Goal: Task Accomplishment & Management: Manage account settings

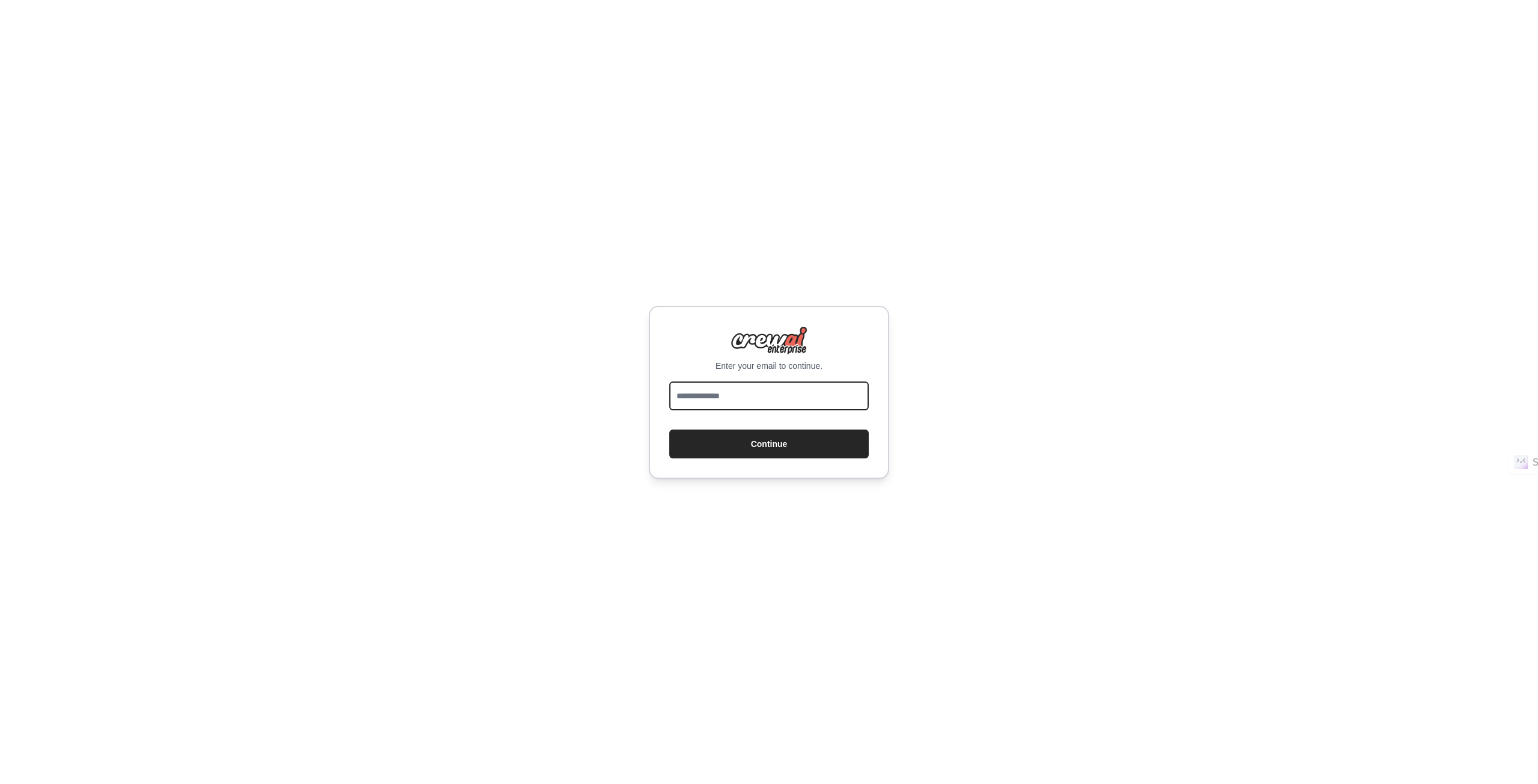
click at [772, 388] on input "email" at bounding box center [768, 395] width 199 height 29
type input "**********"
click at [767, 441] on button "Continue" at bounding box center [768, 444] width 199 height 29
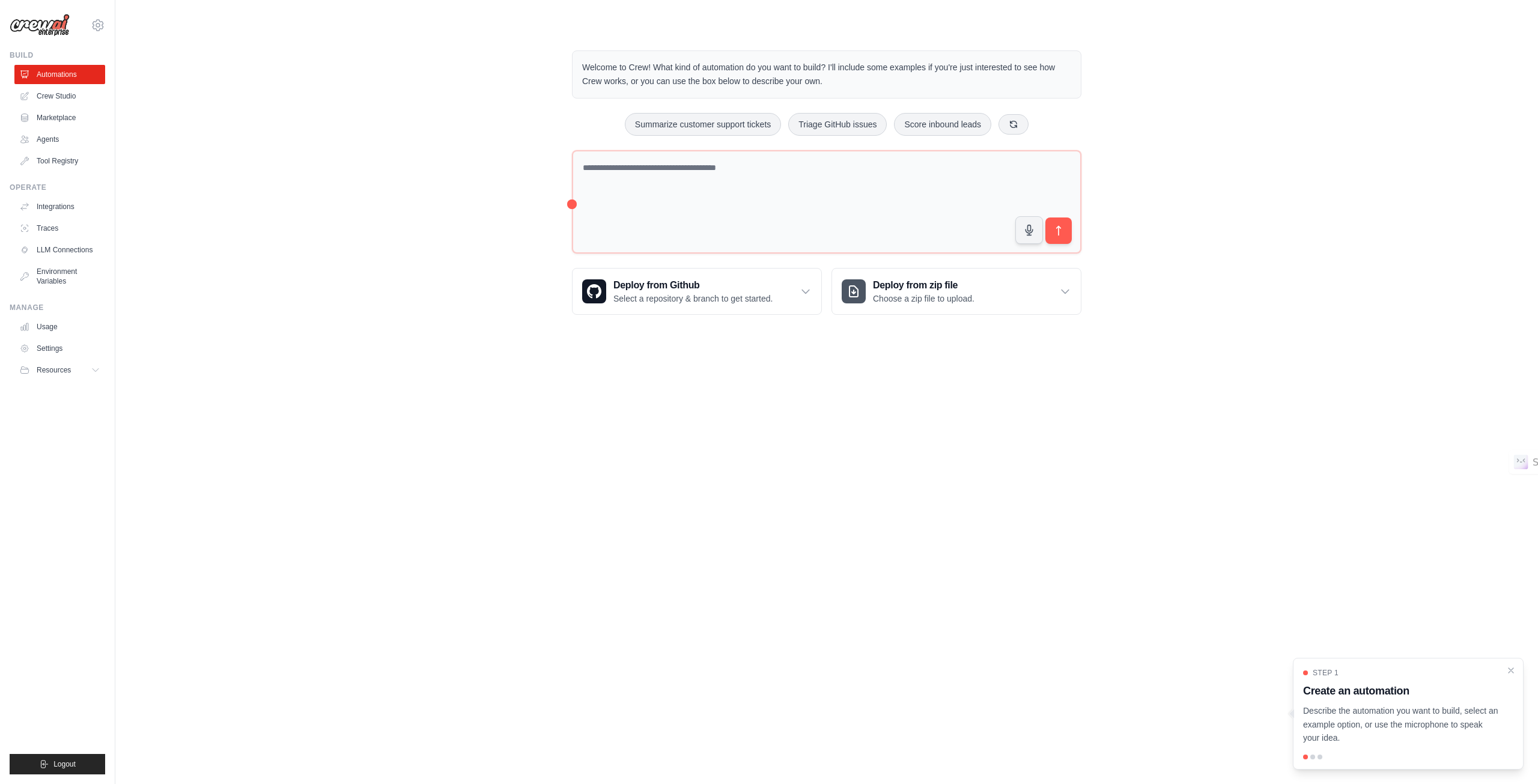
click at [817, 364] on body "[EMAIL_ADDRESS][DOMAIN_NAME] Settings Build Automations Crew Studio" at bounding box center [769, 392] width 1538 height 784
click at [802, 294] on icon at bounding box center [806, 291] width 12 height 12
click at [42, 92] on link "Crew Studio" at bounding box center [61, 96] width 91 height 19
click at [48, 98] on link "Crew Studio" at bounding box center [61, 96] width 91 height 19
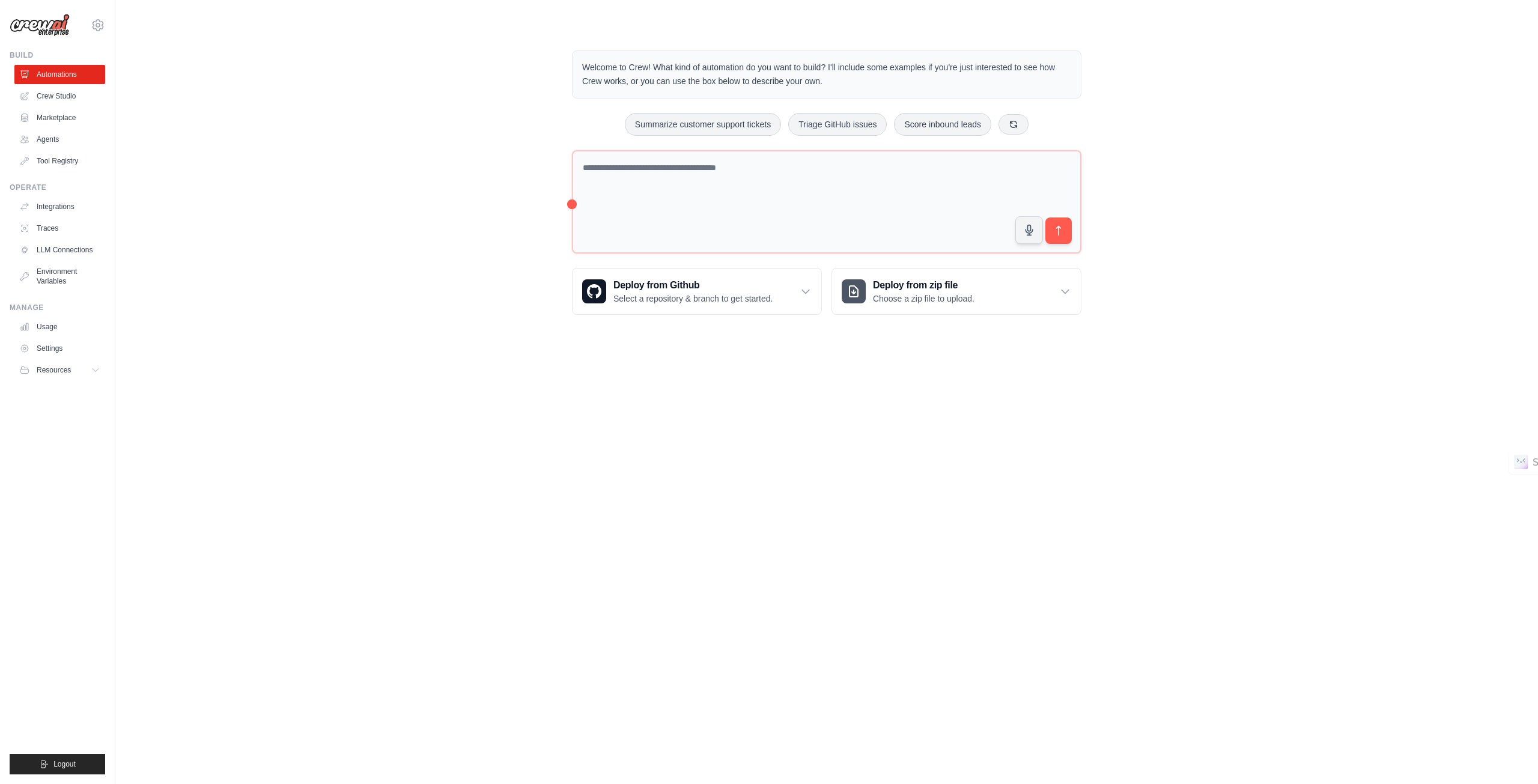
click at [53, 114] on link "Marketplace" at bounding box center [59, 118] width 91 height 19
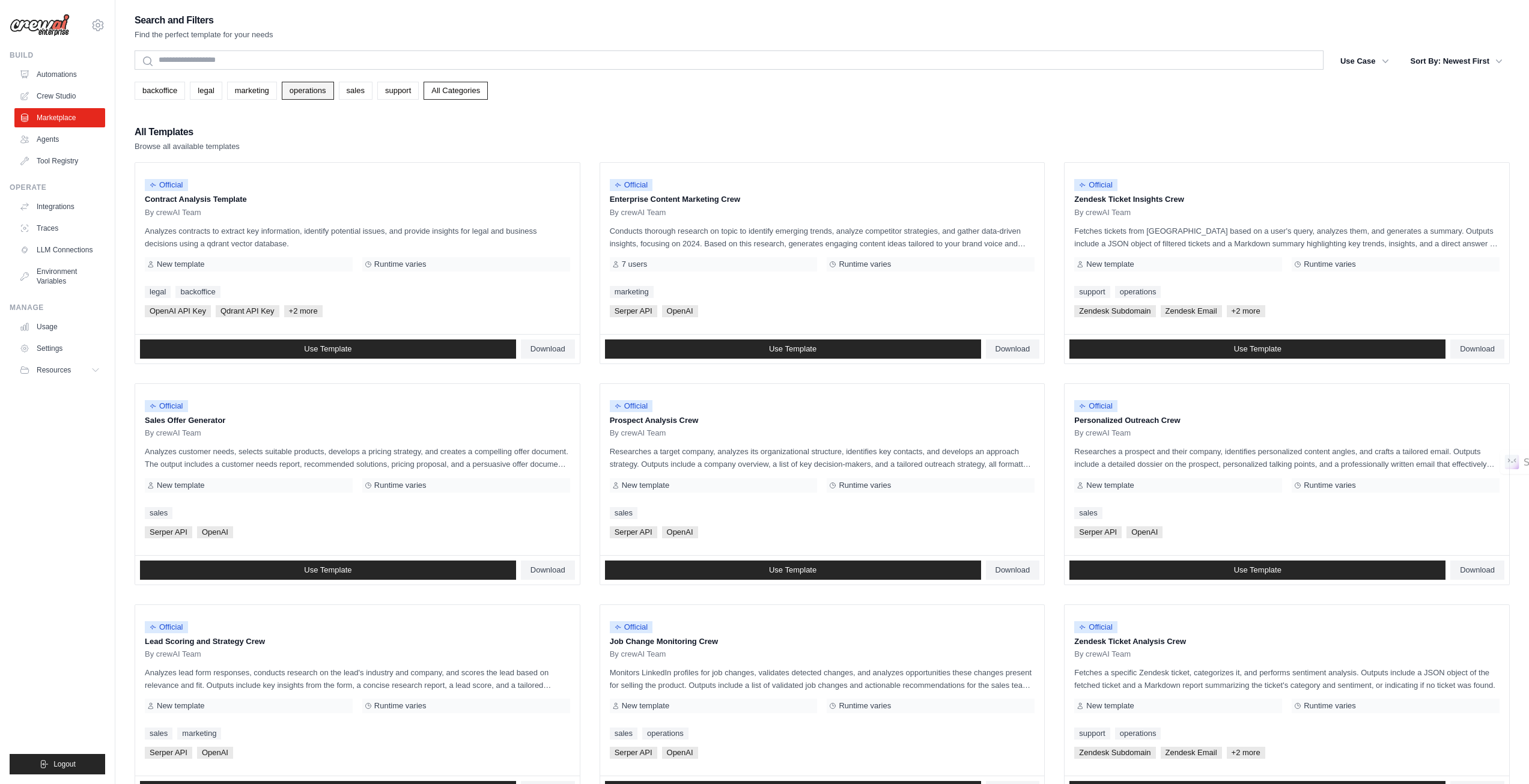
click at [300, 94] on link "operations" at bounding box center [308, 91] width 53 height 18
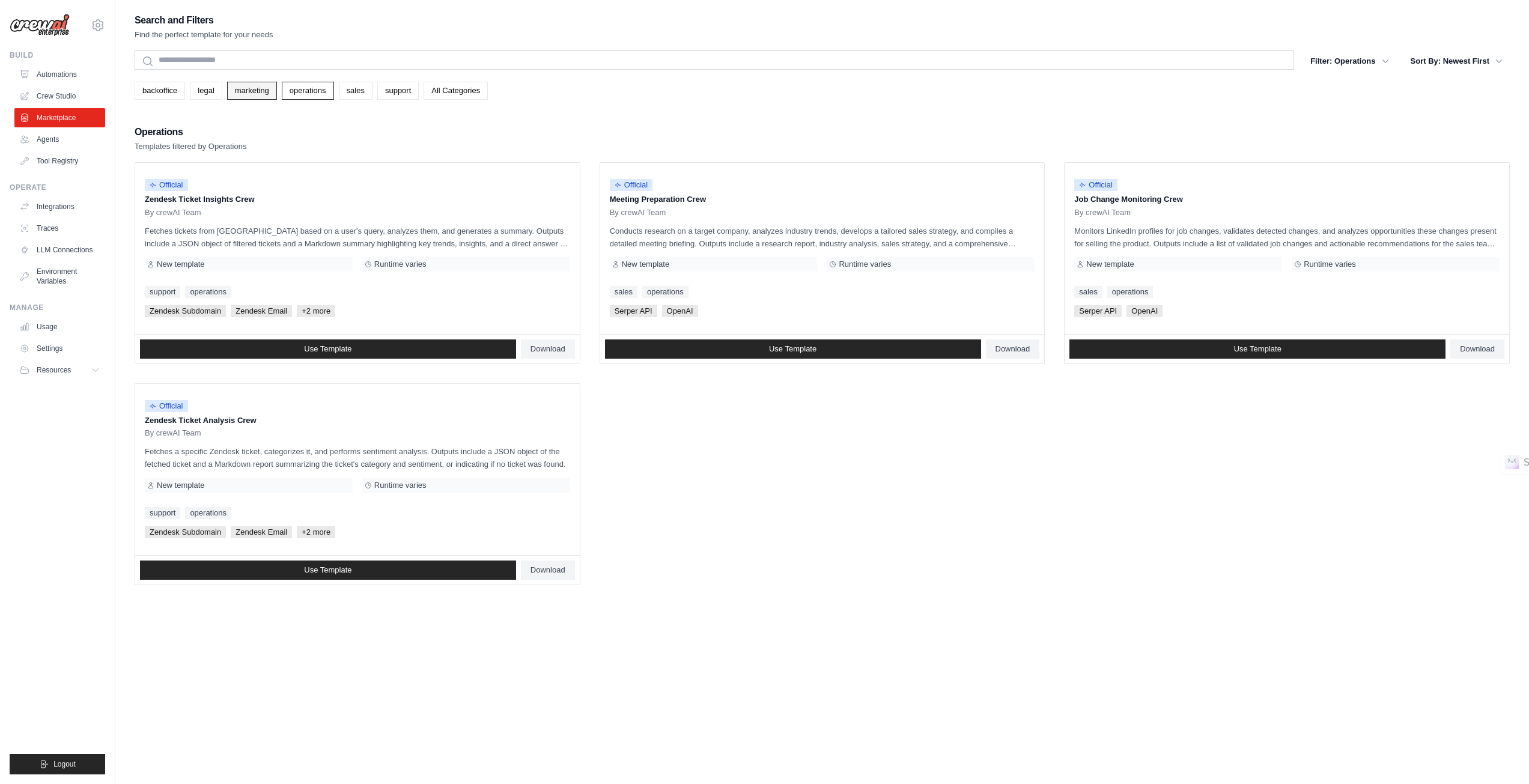
click at [253, 91] on link "marketing" at bounding box center [252, 91] width 50 height 18
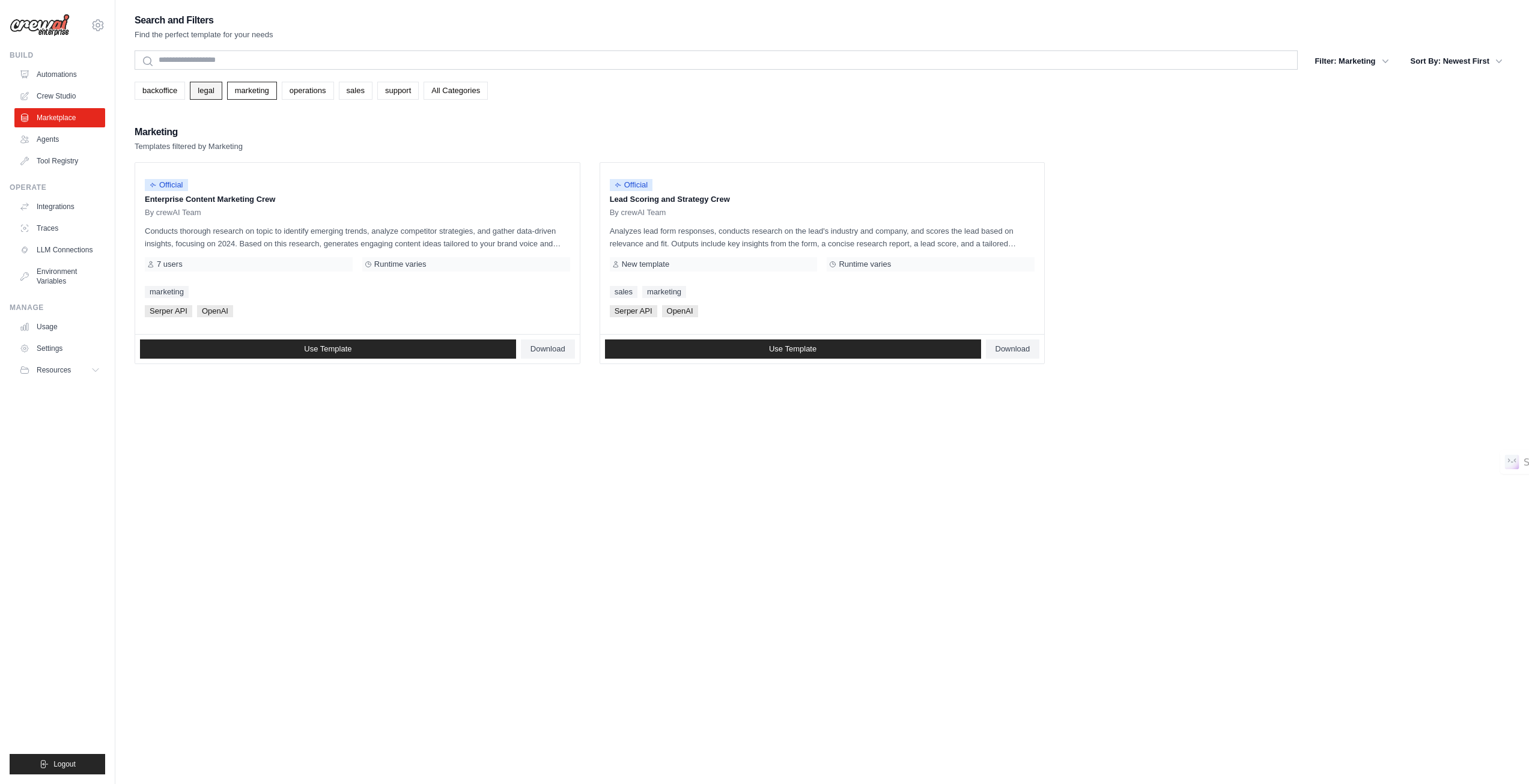
click at [194, 92] on link "legal" at bounding box center [206, 91] width 32 height 18
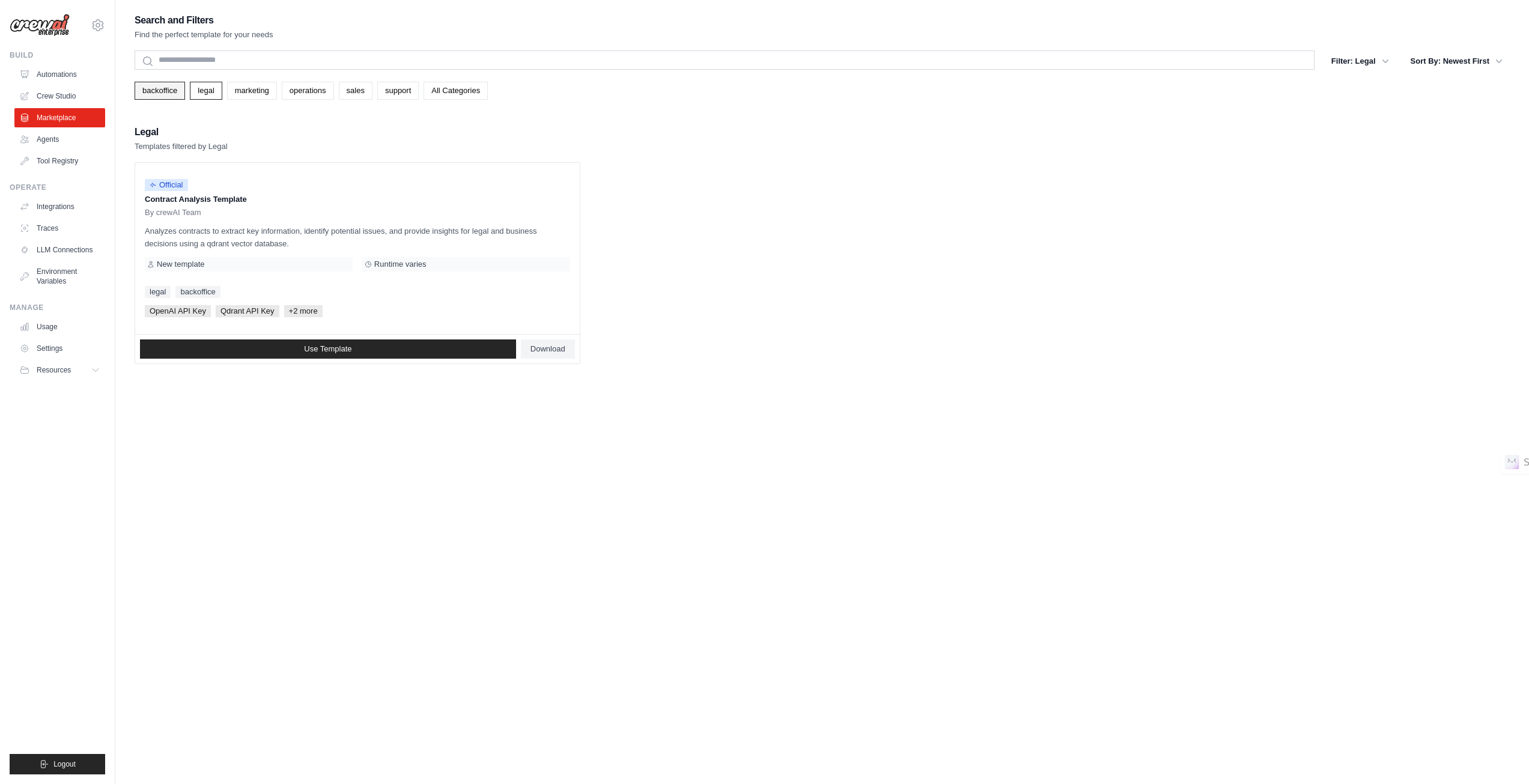
click at [158, 93] on link "backoffice" at bounding box center [159, 91] width 51 height 18
click at [48, 128] on ul "Automations Crew Studio Marketplace Agents Tool Registry" at bounding box center [59, 118] width 91 height 106
click at [50, 138] on link "Agents" at bounding box center [61, 139] width 91 height 19
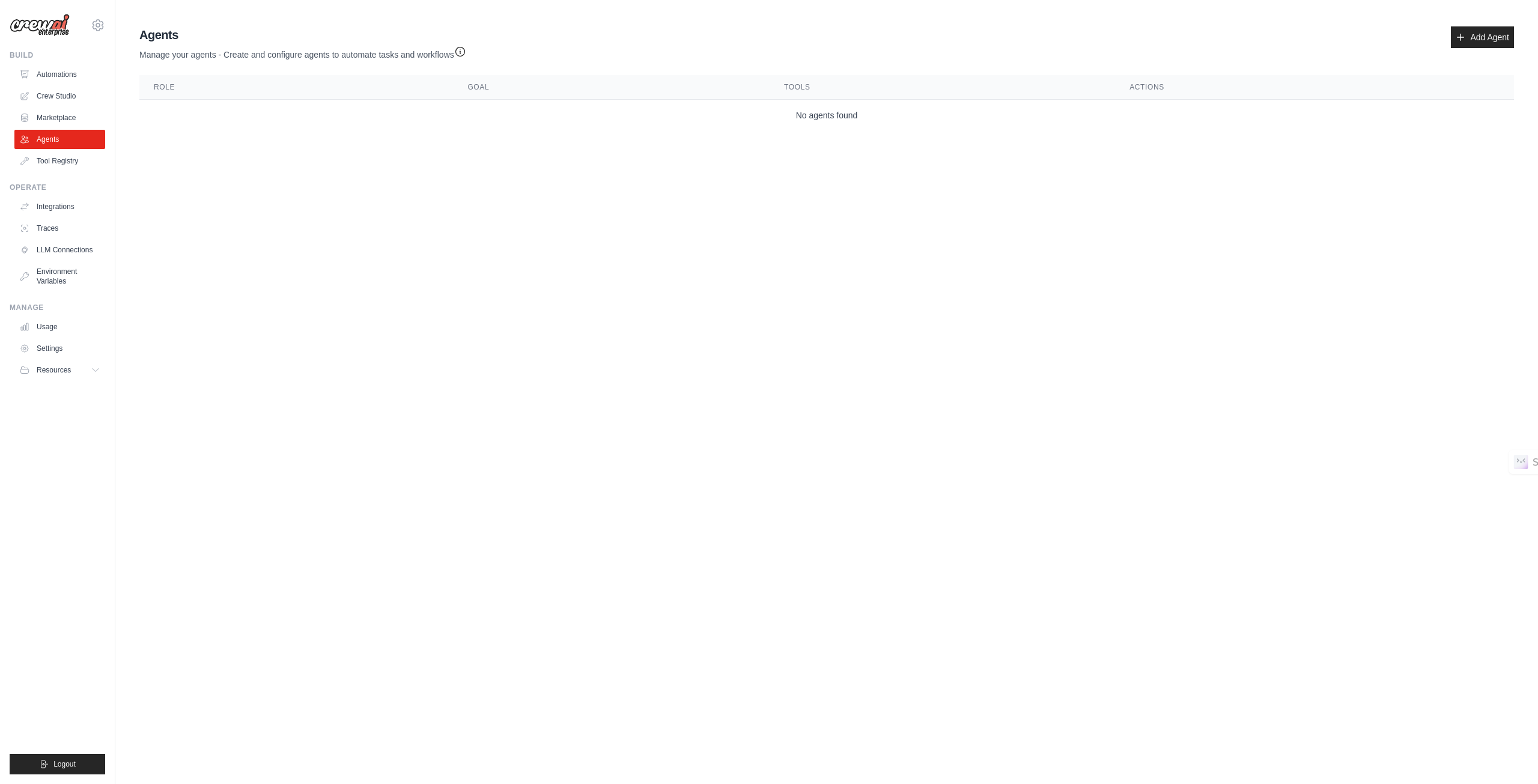
click at [319, 72] on div "Agents Manage your agents - Create and configure agents to automate tasks and w…" at bounding box center [827, 78] width 1385 height 114
click at [328, 88] on th "Role" at bounding box center [296, 88] width 314 height 25
click at [524, 98] on table "Role Goal Tools Actions No agents found" at bounding box center [827, 103] width 1375 height 56
click at [927, 94] on th "Tools" at bounding box center [942, 88] width 345 height 25
click at [1496, 44] on link "Add Agent" at bounding box center [1483, 38] width 63 height 22
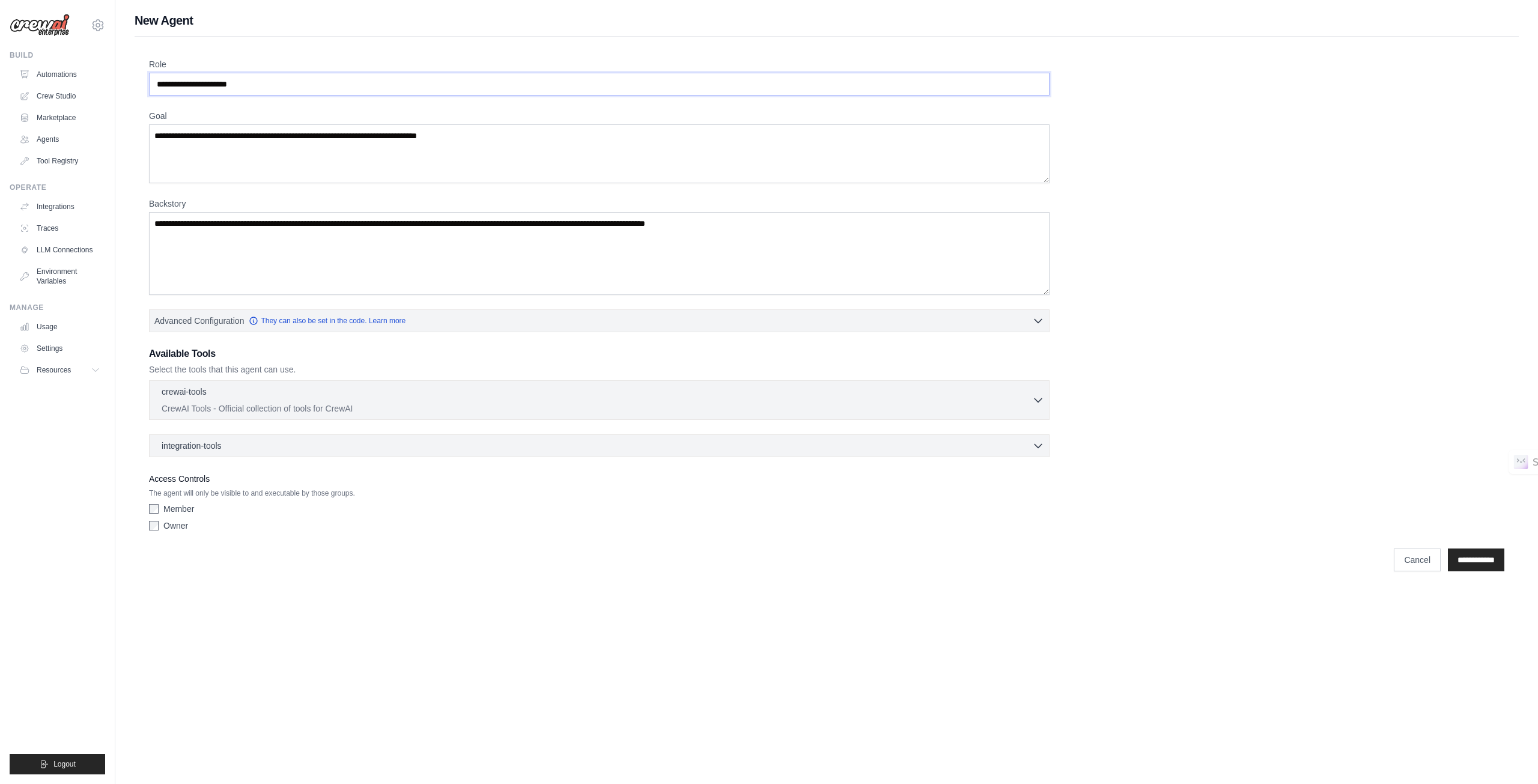
click at [239, 81] on input "Role" at bounding box center [600, 83] width 901 height 23
click at [68, 156] on link "Tool Registry" at bounding box center [61, 161] width 91 height 19
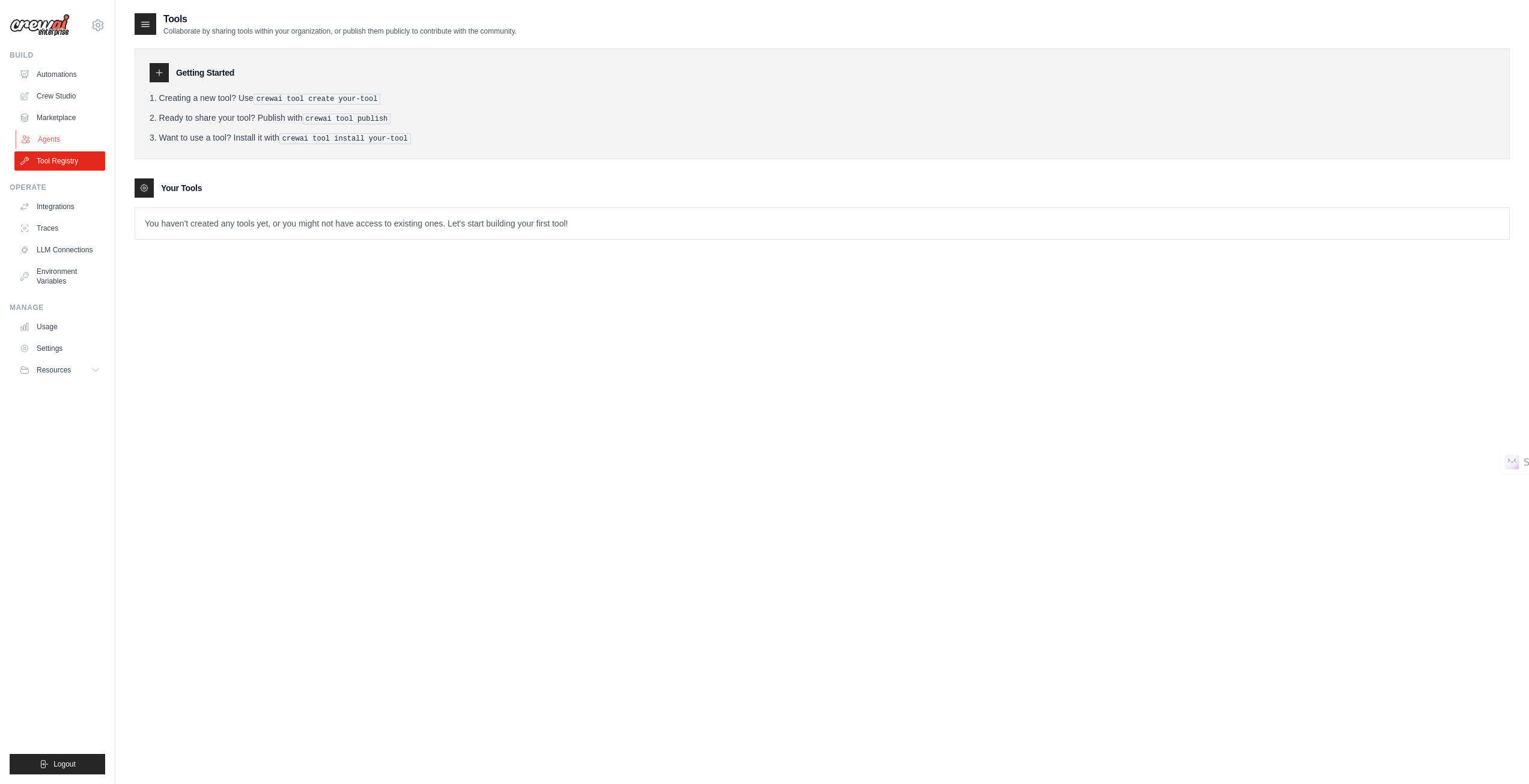
click at [58, 134] on link "Agents" at bounding box center [61, 139] width 91 height 19
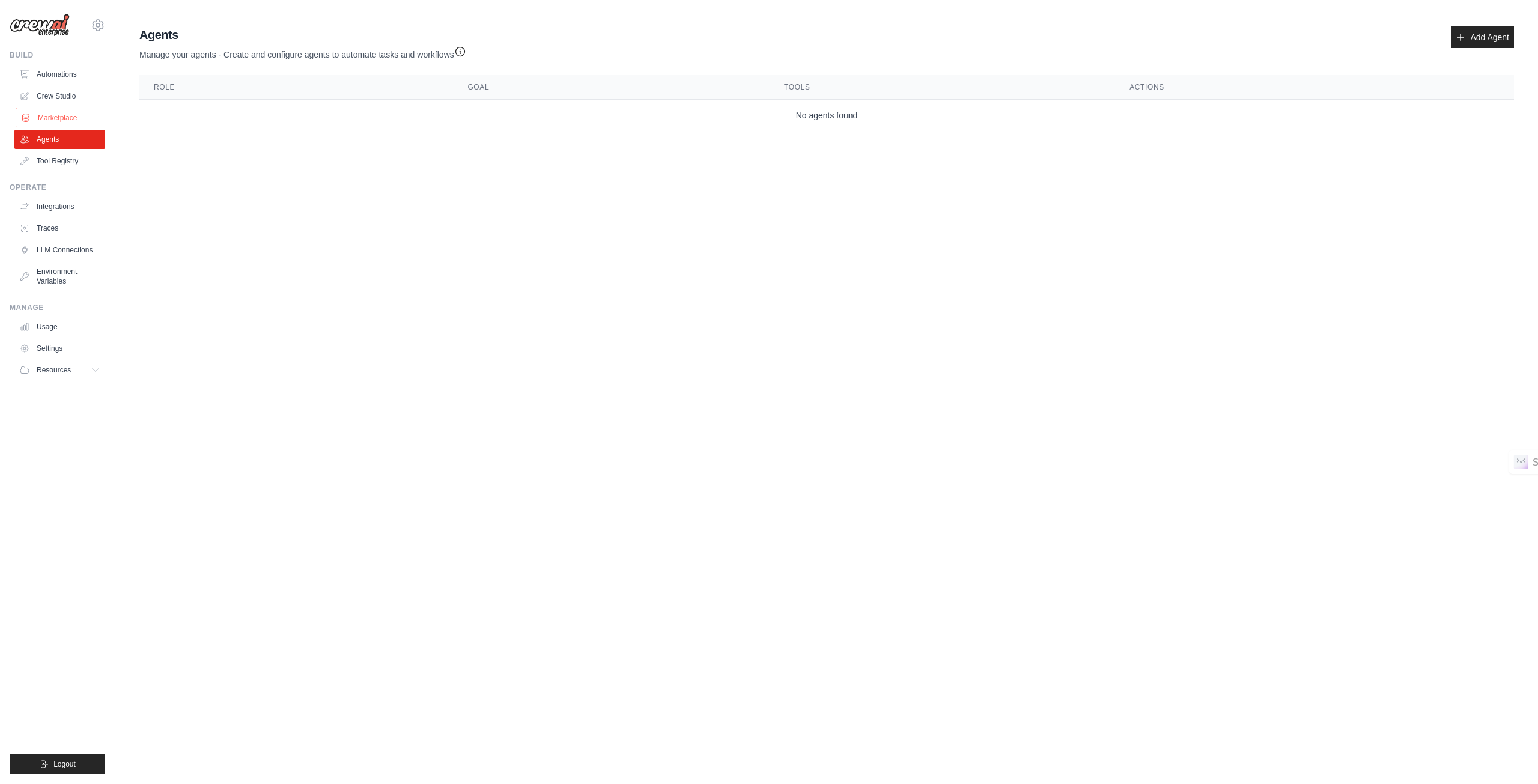
click at [81, 113] on link "Marketplace" at bounding box center [61, 118] width 91 height 19
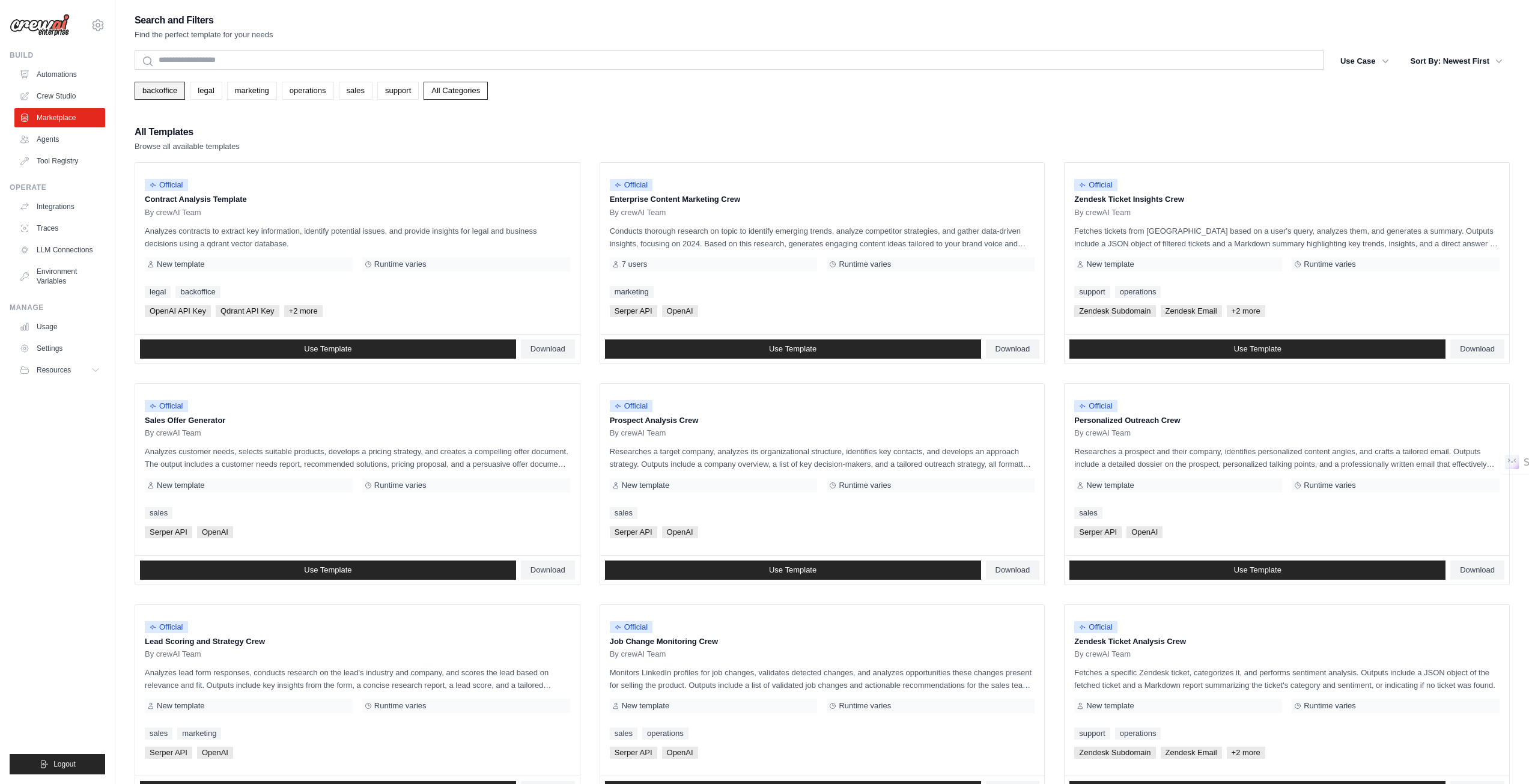
click at [157, 89] on link "backoffice" at bounding box center [159, 91] width 51 height 18
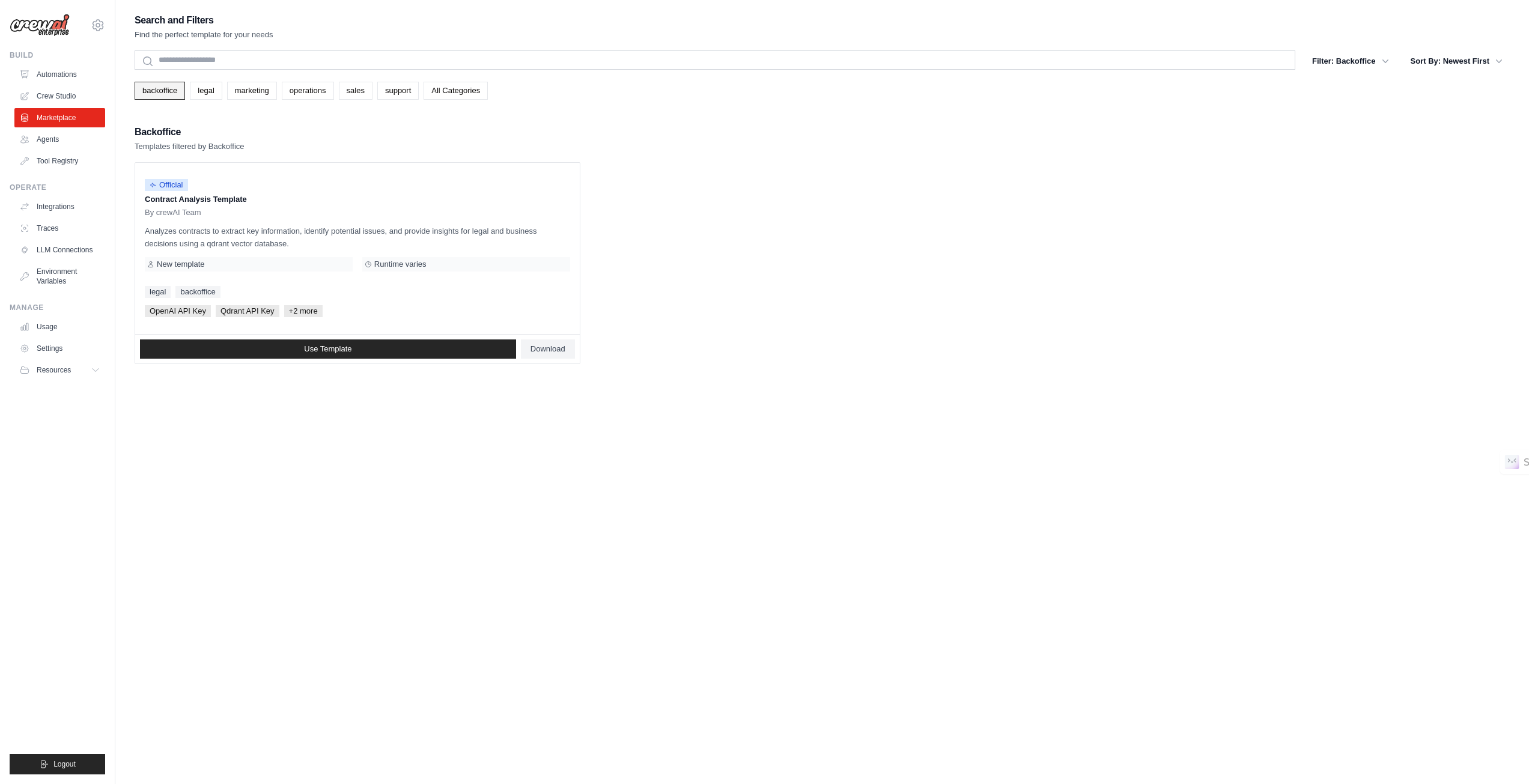
click at [146, 85] on link "backoffice" at bounding box center [159, 91] width 51 height 18
click at [96, 107] on ul "Automations Crew Studio Marketplace Agents Tool Registry" at bounding box center [59, 118] width 91 height 106
click at [91, 111] on link "Marketplace" at bounding box center [61, 118] width 91 height 19
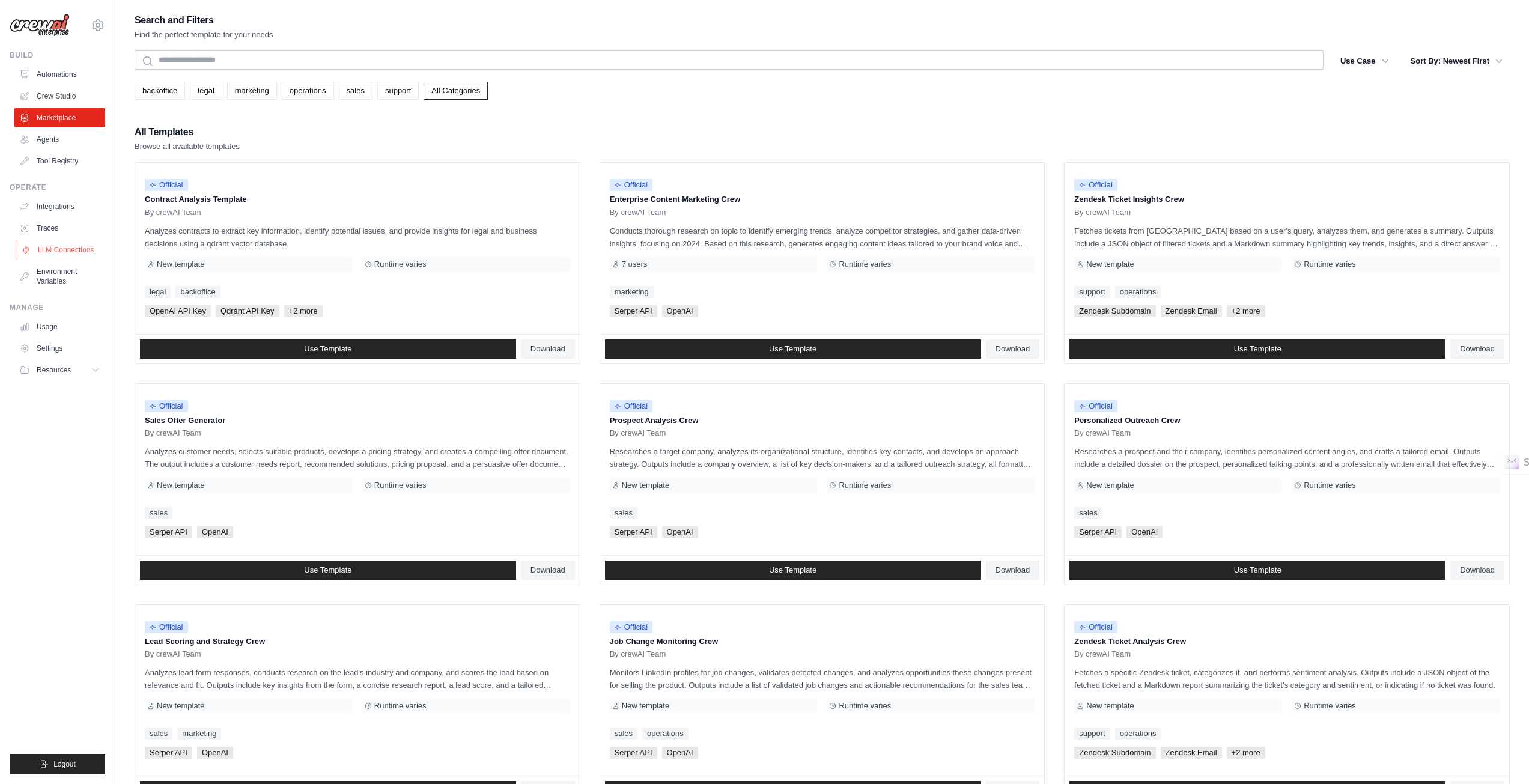
click at [75, 242] on link "LLM Connections" at bounding box center [61, 249] width 91 height 19
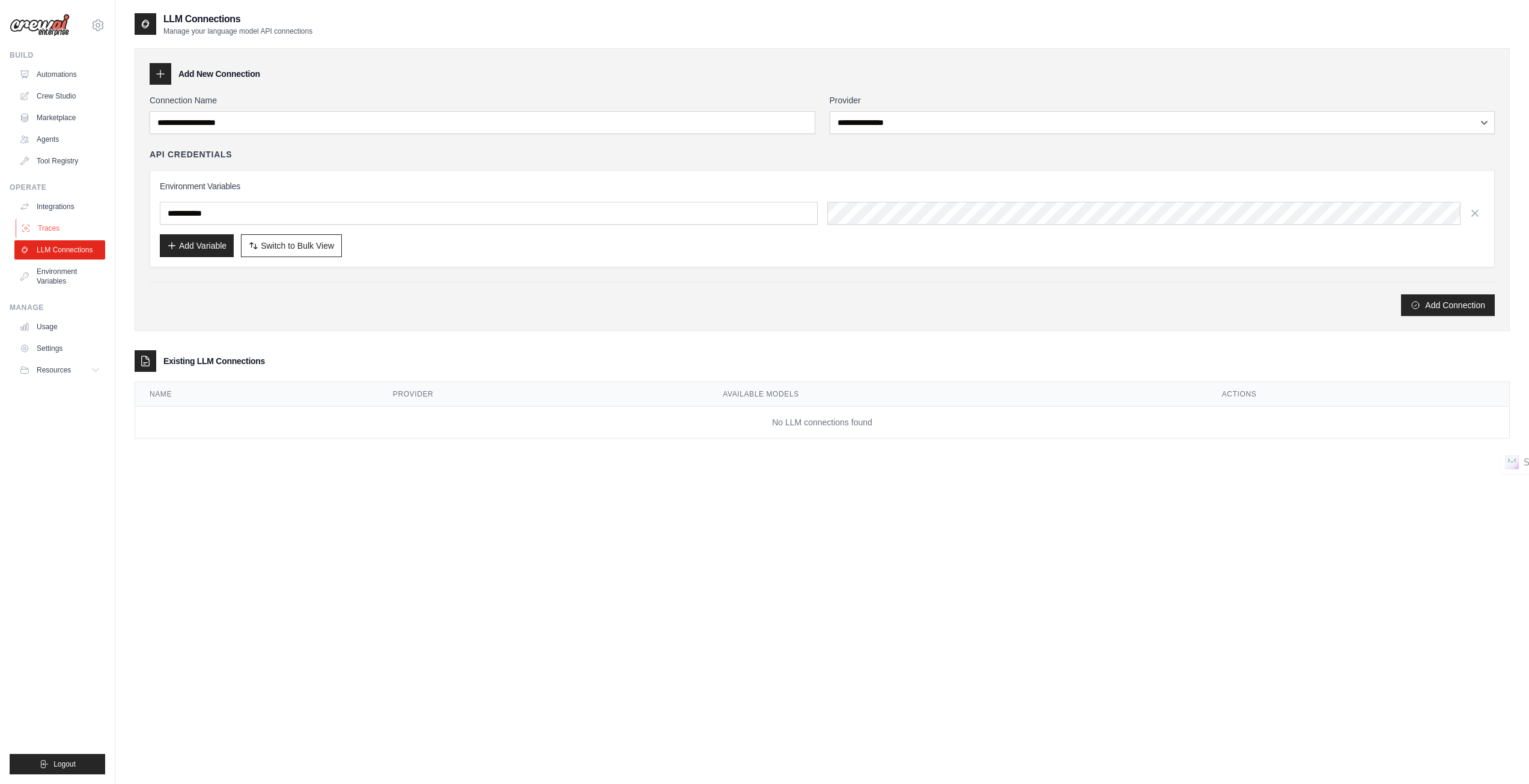
click at [63, 226] on link "Traces" at bounding box center [61, 228] width 91 height 19
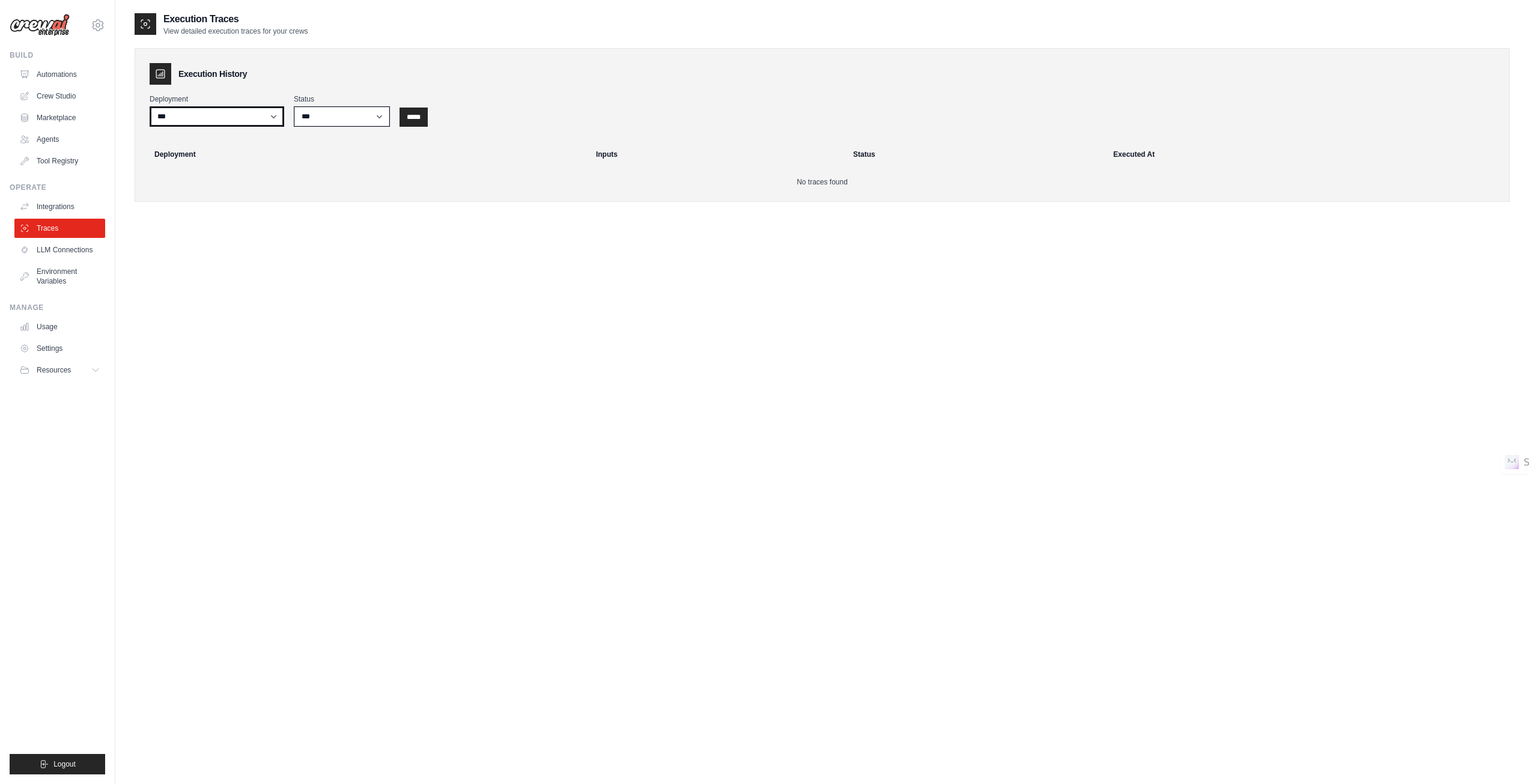
click at [236, 119] on select "***" at bounding box center [216, 116] width 134 height 20
drag, startPoint x: 238, startPoint y: 115, endPoint x: 301, endPoint y: 117, distance: 63.0
click at [240, 115] on select "***" at bounding box center [216, 116] width 134 height 20
click at [318, 115] on select "*** ********* ******* *****" at bounding box center [341, 116] width 96 height 20
drag, startPoint x: 318, startPoint y: 115, endPoint x: 303, endPoint y: 119, distance: 15.5
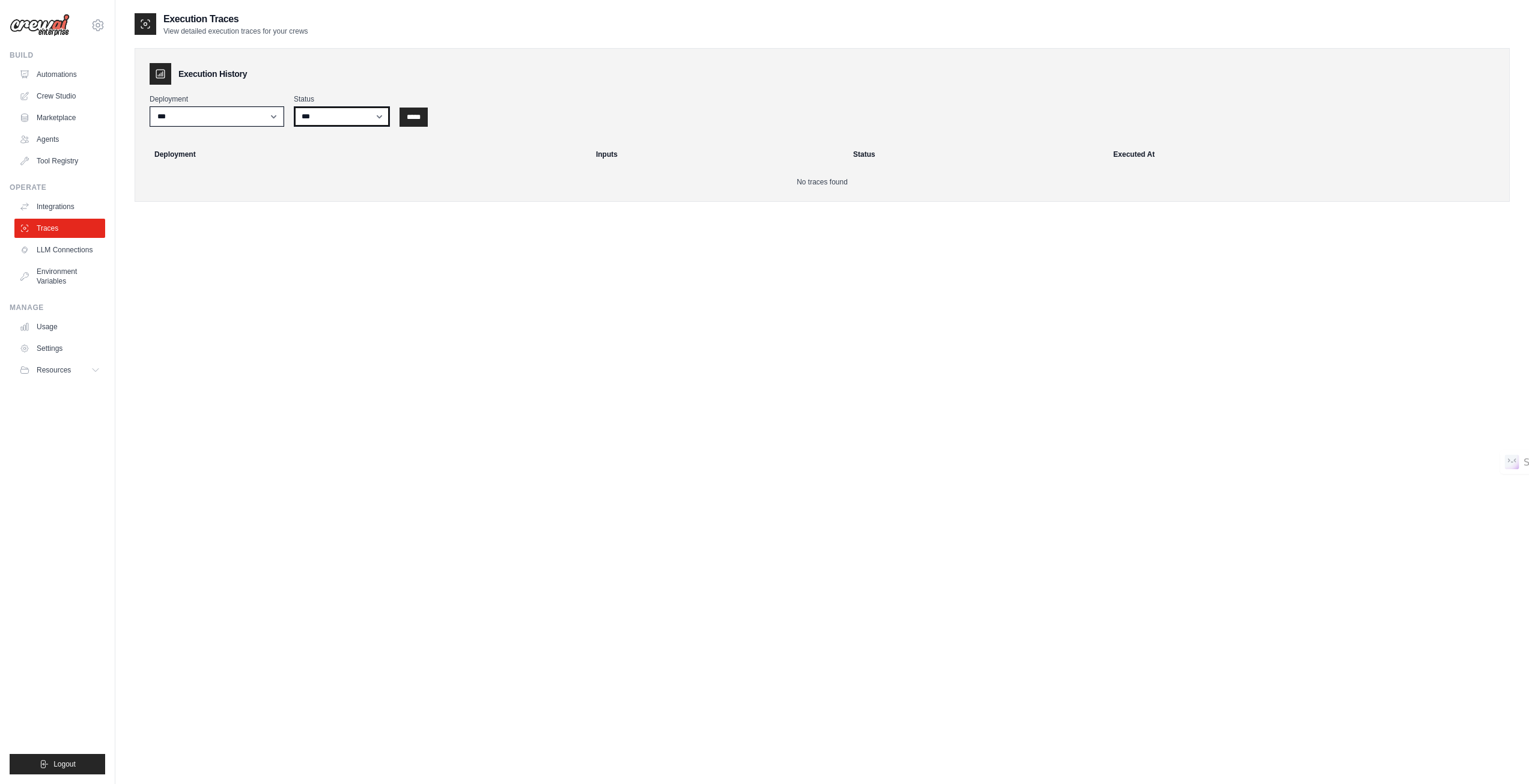
click at [318, 115] on select "*** ********* ******* *****" at bounding box center [341, 116] width 96 height 20
click at [46, 204] on link "Integrations" at bounding box center [61, 206] width 91 height 19
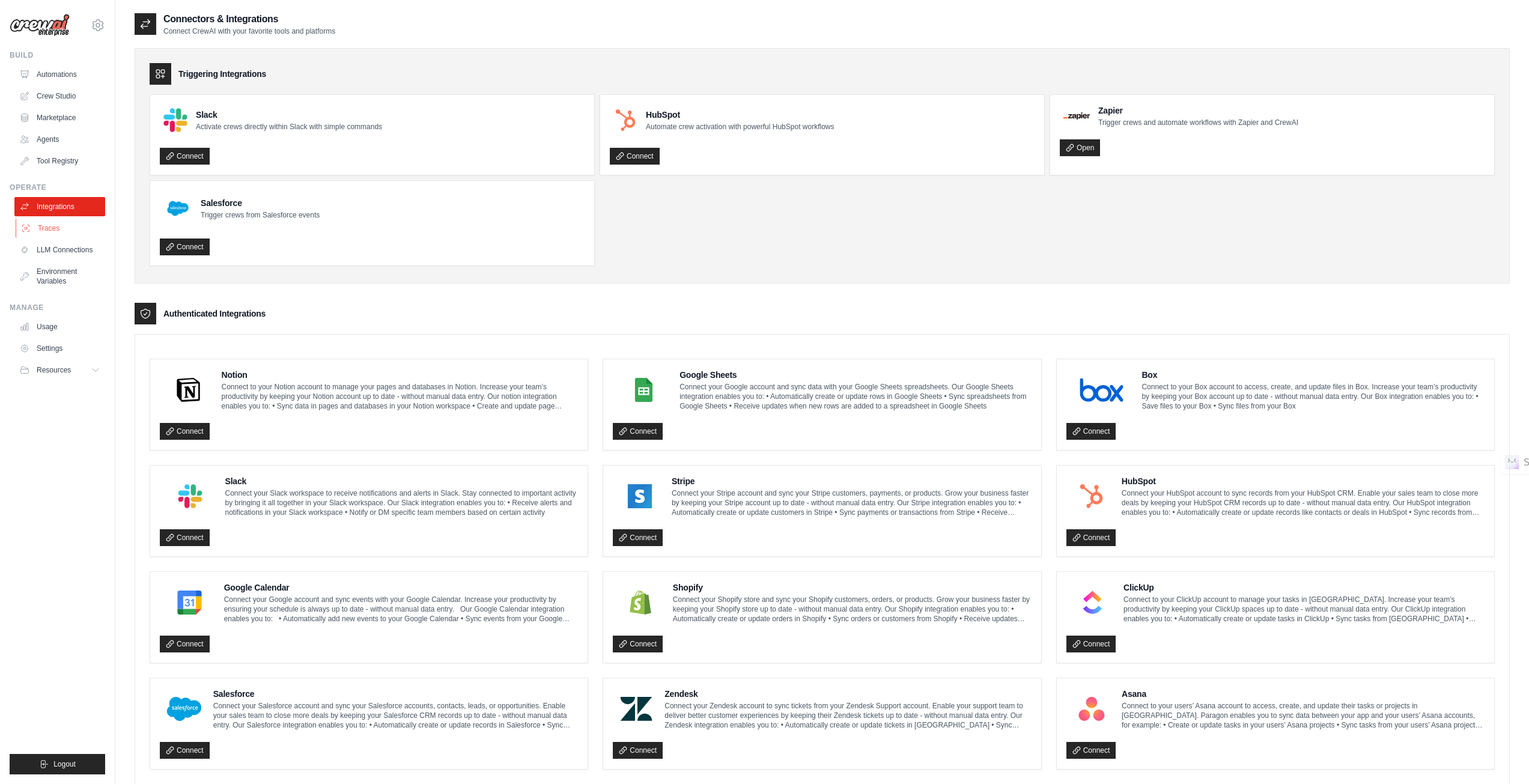
click at [42, 228] on link "Traces" at bounding box center [61, 228] width 91 height 19
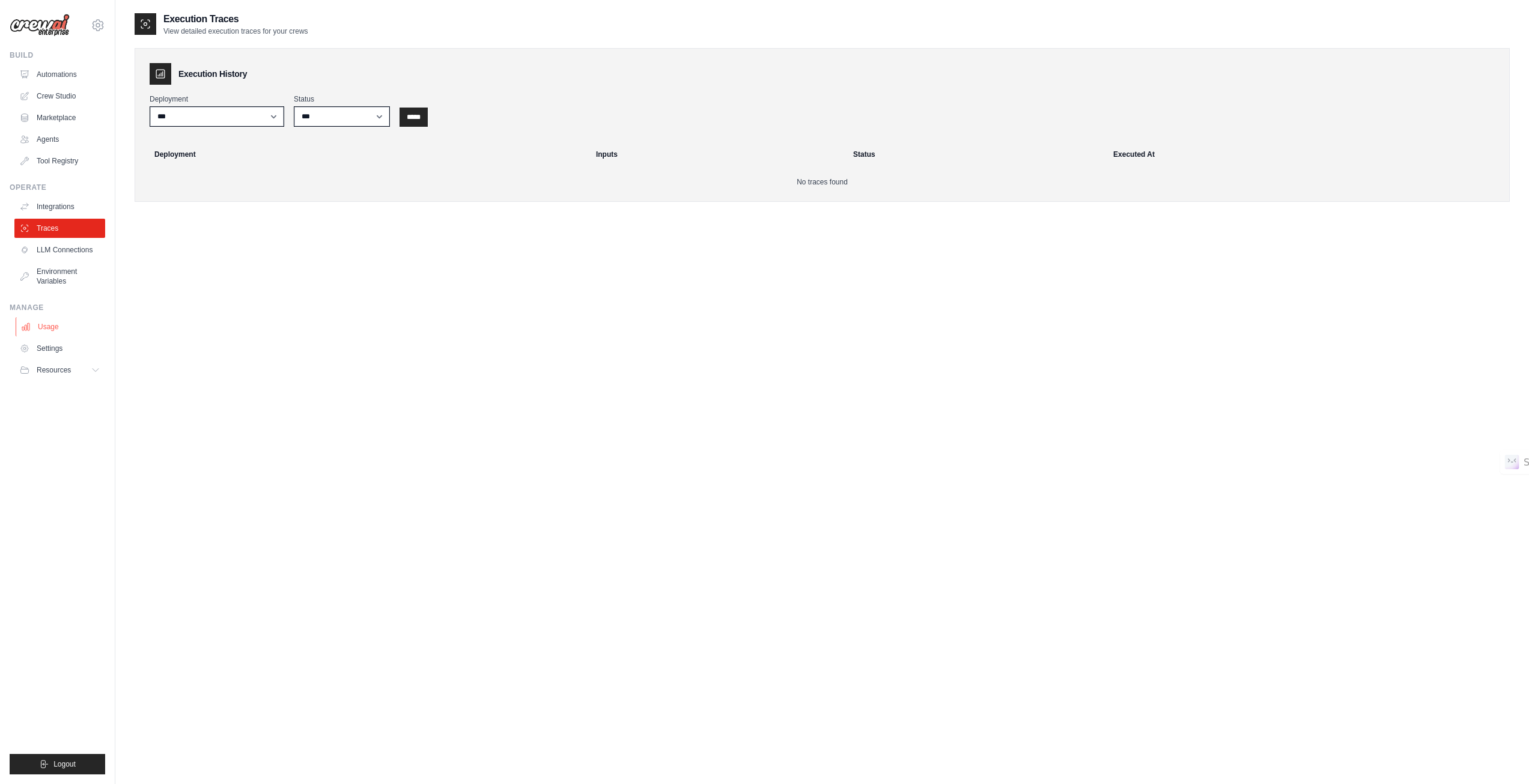
click at [53, 328] on link "Usage" at bounding box center [61, 326] width 91 height 19
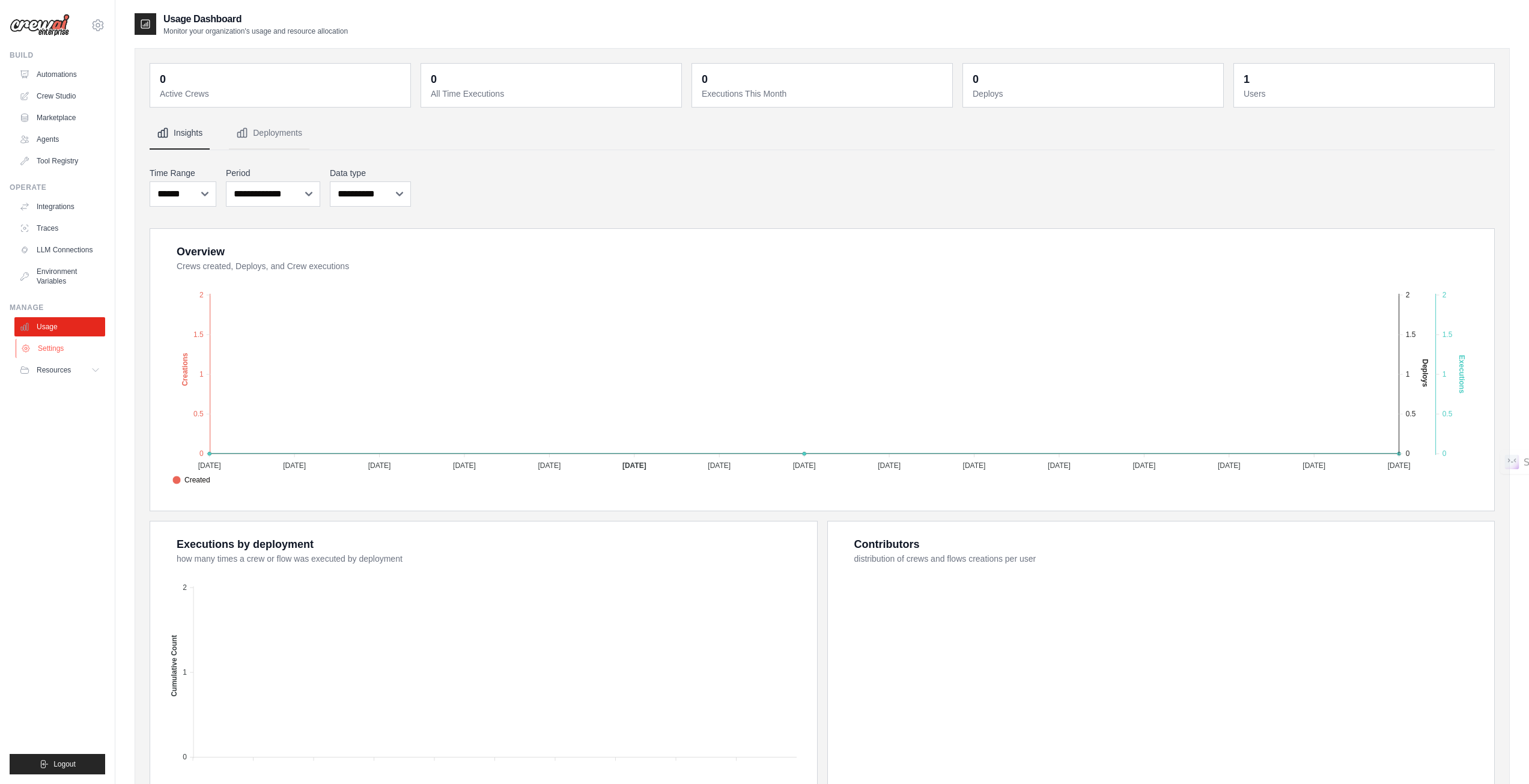
click at [41, 348] on link "Settings" at bounding box center [61, 348] width 91 height 19
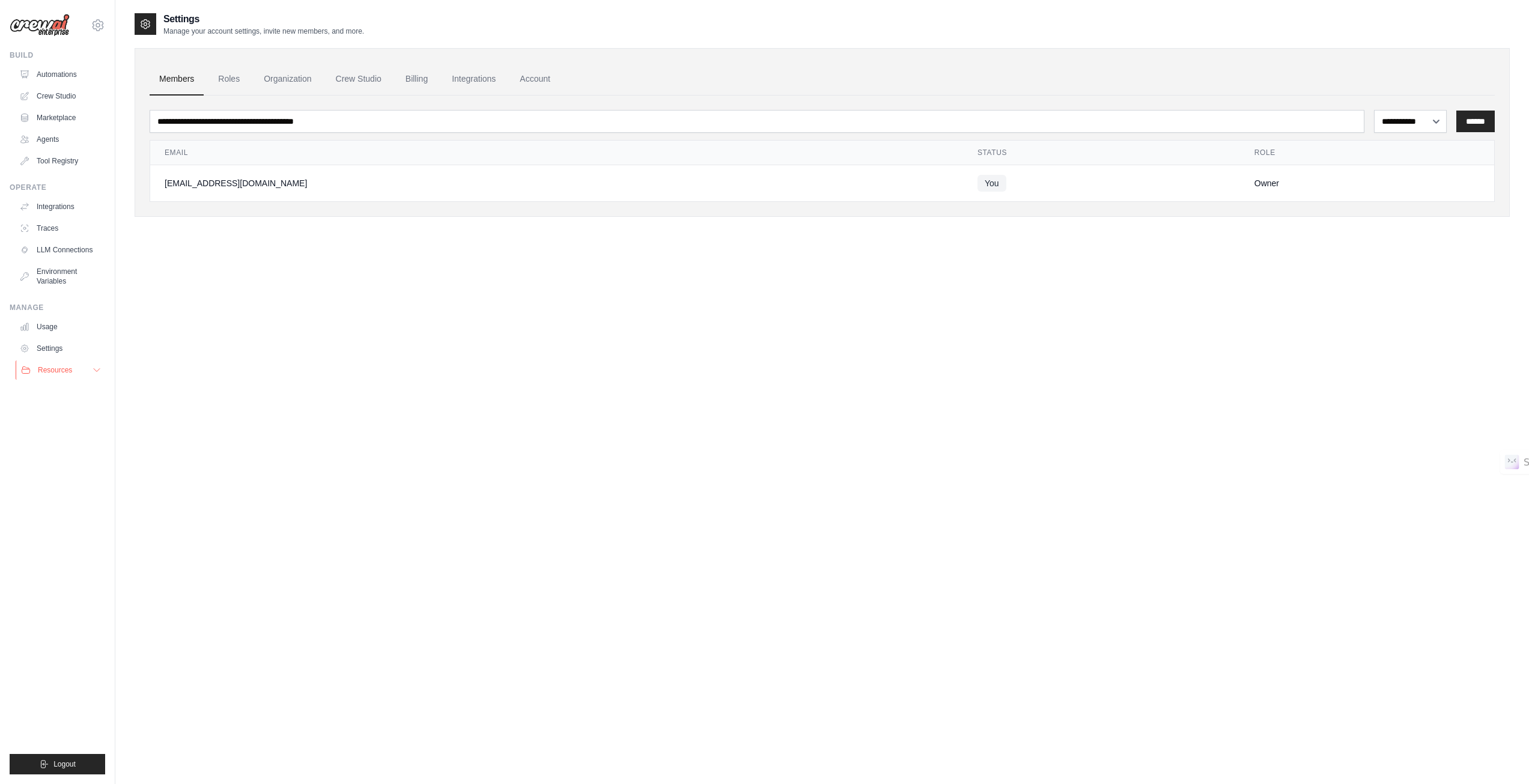
click at [63, 369] on span "Resources" at bounding box center [54, 370] width 34 height 10
